Goal: Information Seeking & Learning: Learn about a topic

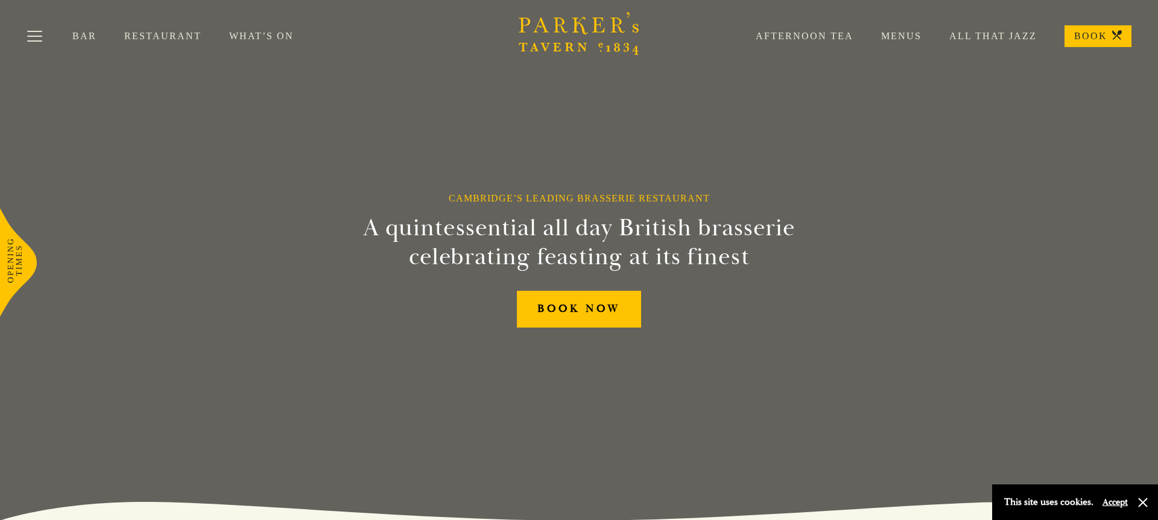
click at [129, 36] on link "Restaurant" at bounding box center [176, 36] width 105 height 12
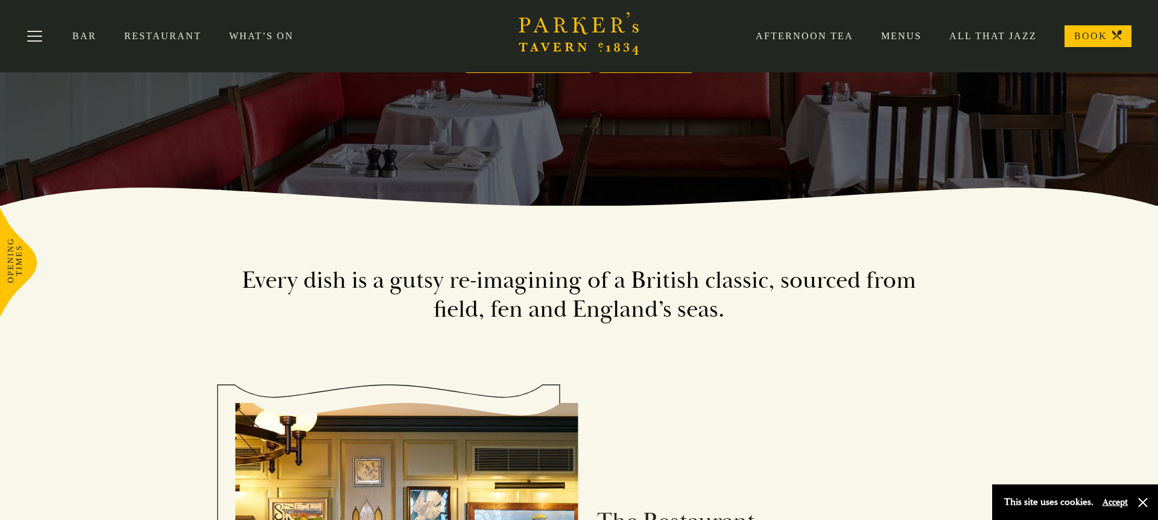
scroll to position [151, 0]
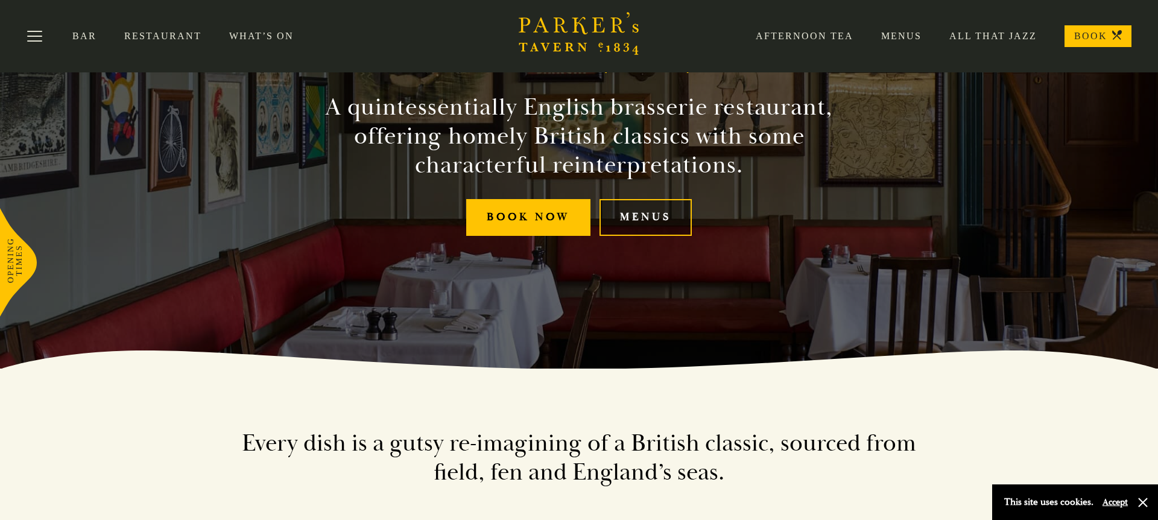
click at [655, 221] on link "Menus" at bounding box center [645, 217] width 92 height 37
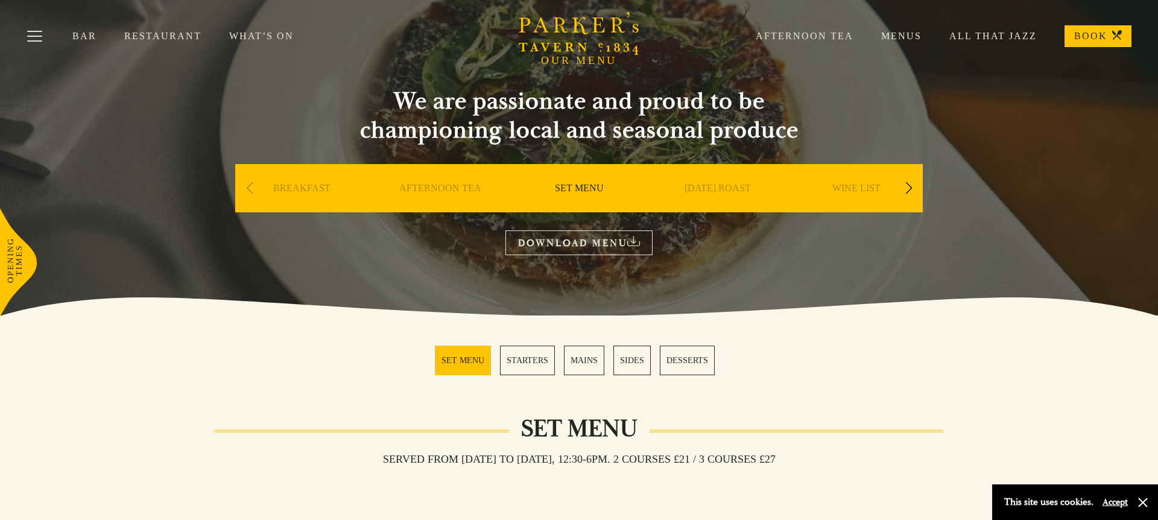
scroll to position [47, 0]
click at [909, 189] on div "Next slide" at bounding box center [908, 187] width 16 height 27
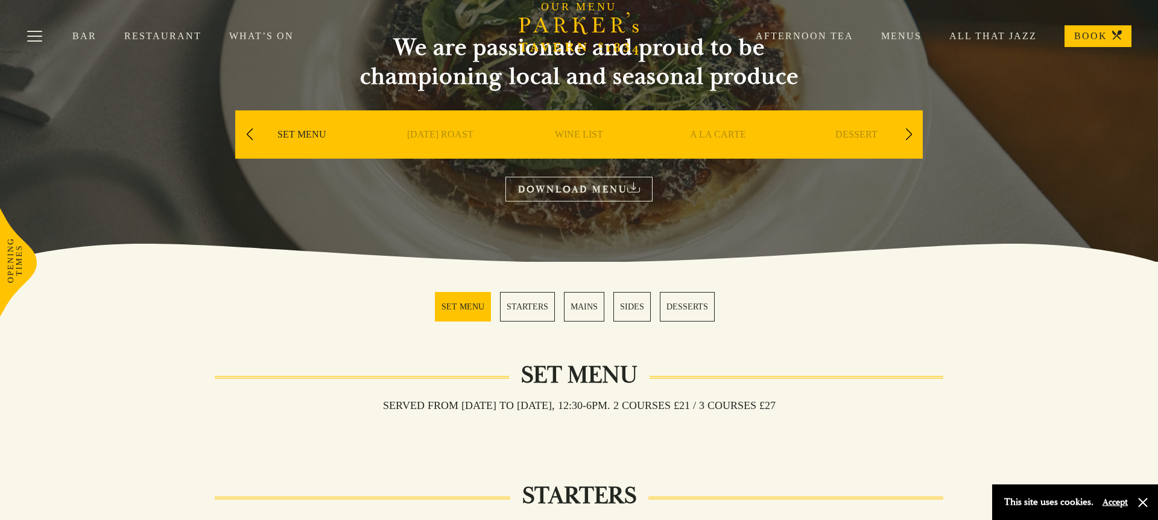
scroll to position [0, 0]
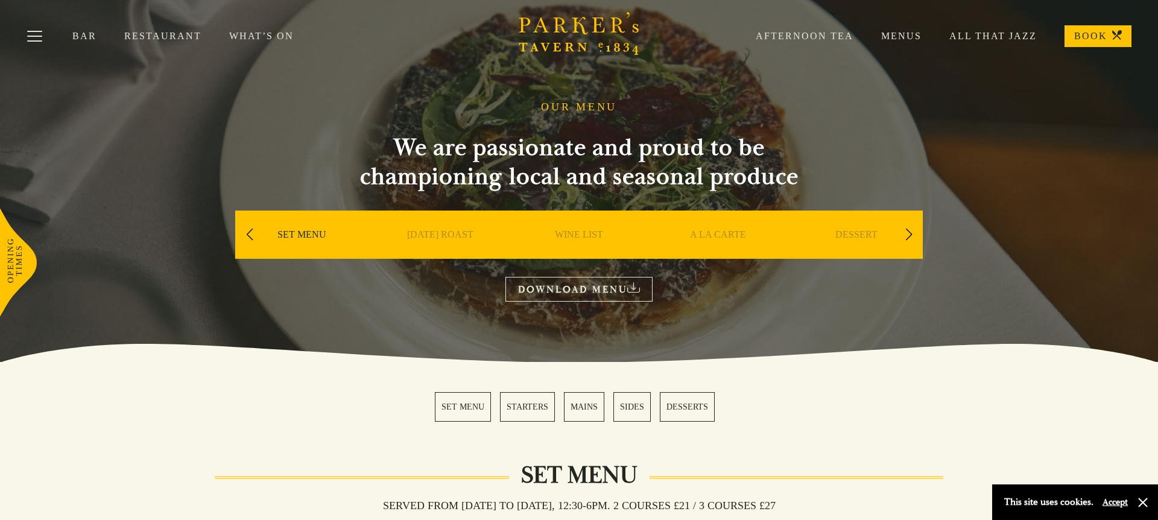
click at [725, 238] on link "A LA CARTE" at bounding box center [718, 253] width 56 height 48
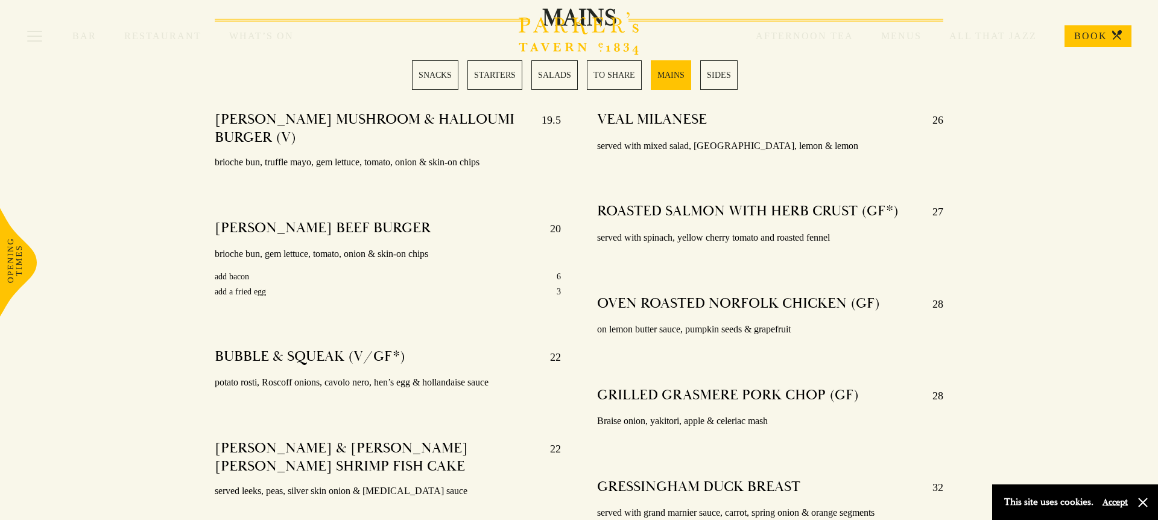
scroll to position [2199, 0]
